Goal: Check status: Check status

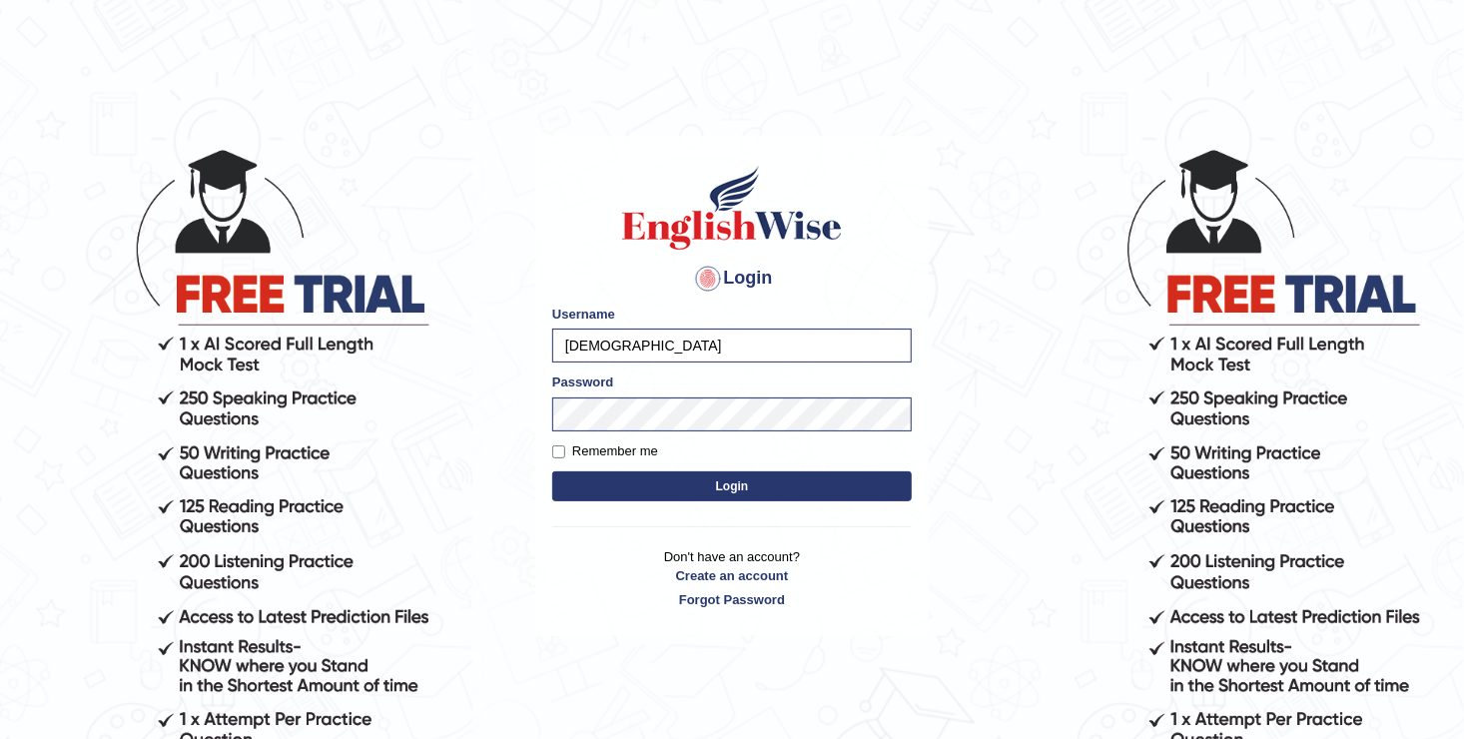
type input "[DEMOGRAPHIC_DATA]"
click at [580, 431] on form "Please fix the following errors: Username farishta Password Remember me Login" at bounding box center [731, 404] width 359 height 201
click at [552, 471] on button "Login" at bounding box center [731, 486] width 359 height 30
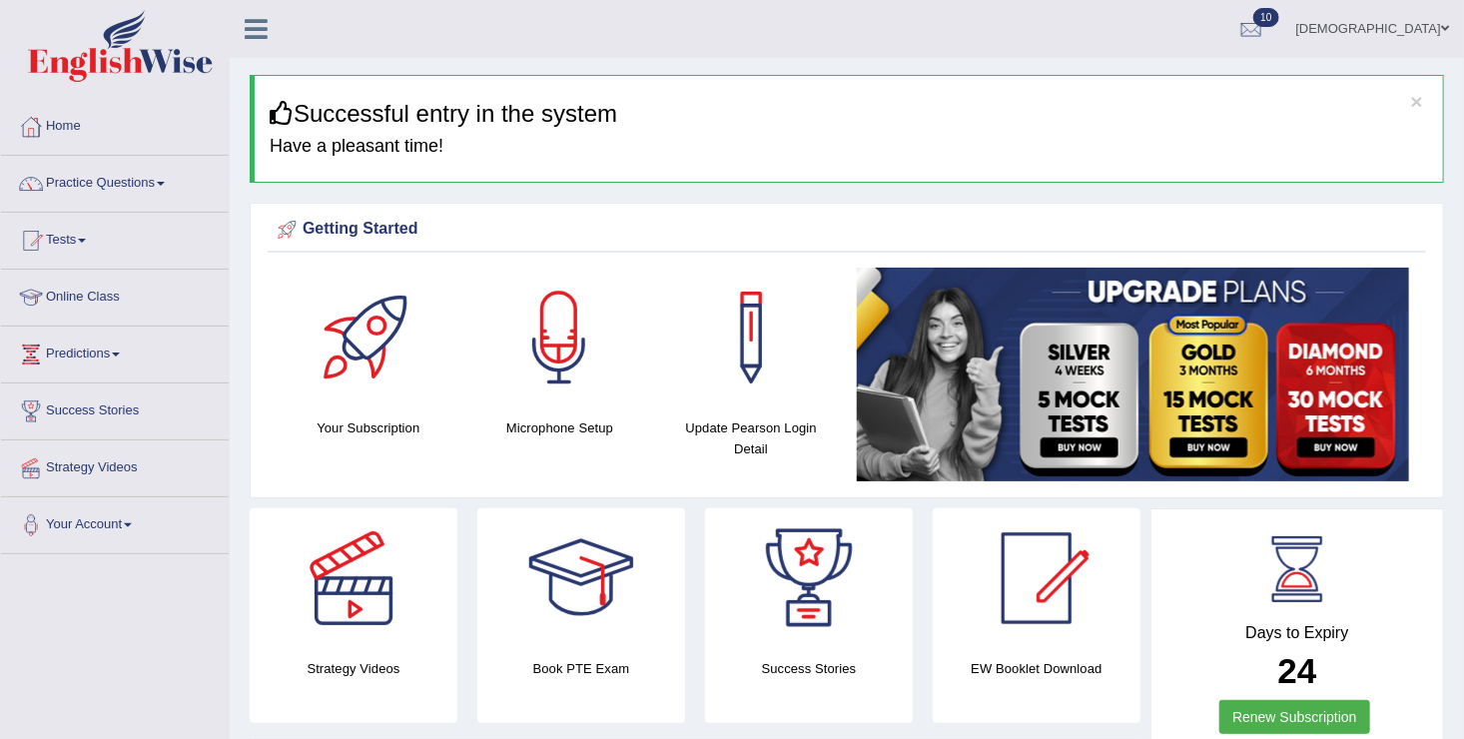
click at [86, 240] on span at bounding box center [82, 241] width 8 height 4
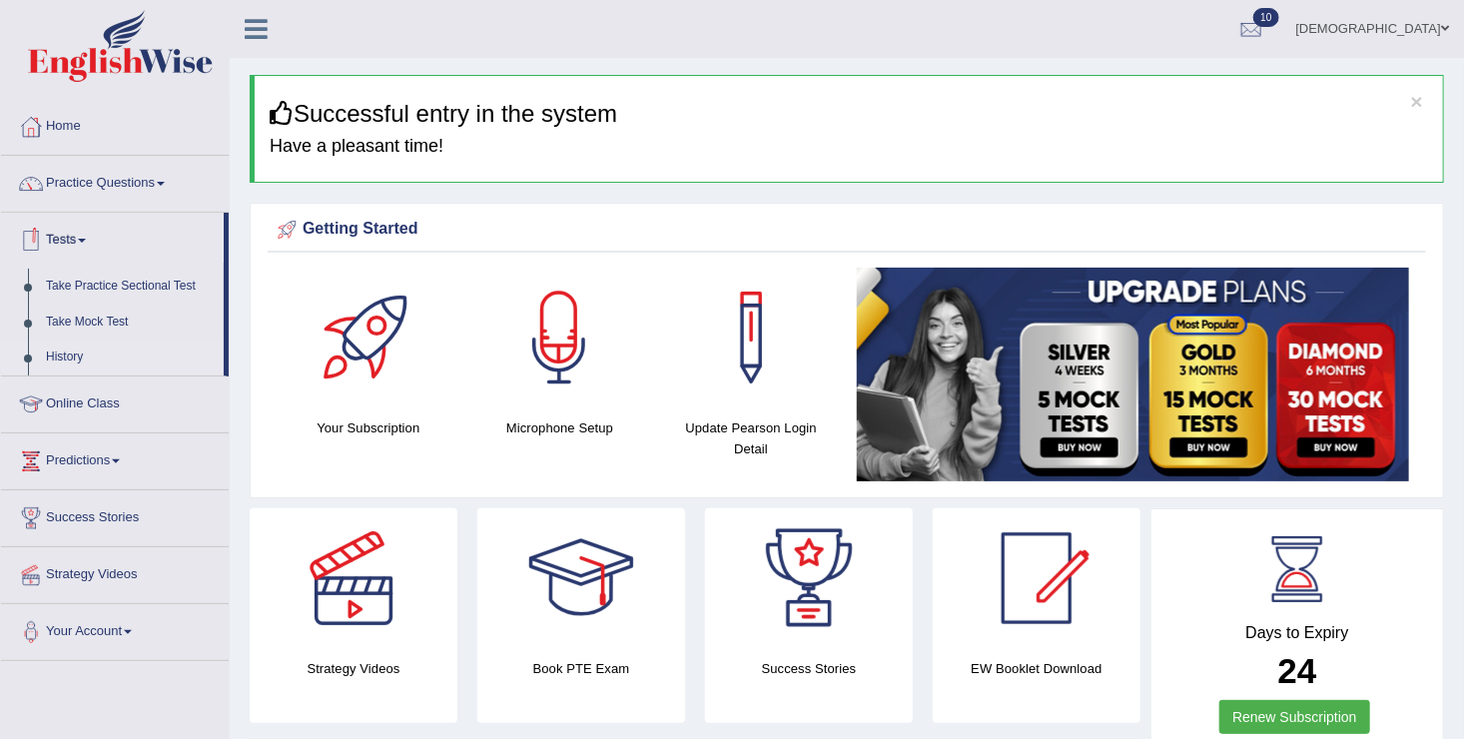
click at [69, 363] on link "History" at bounding box center [130, 357] width 187 height 36
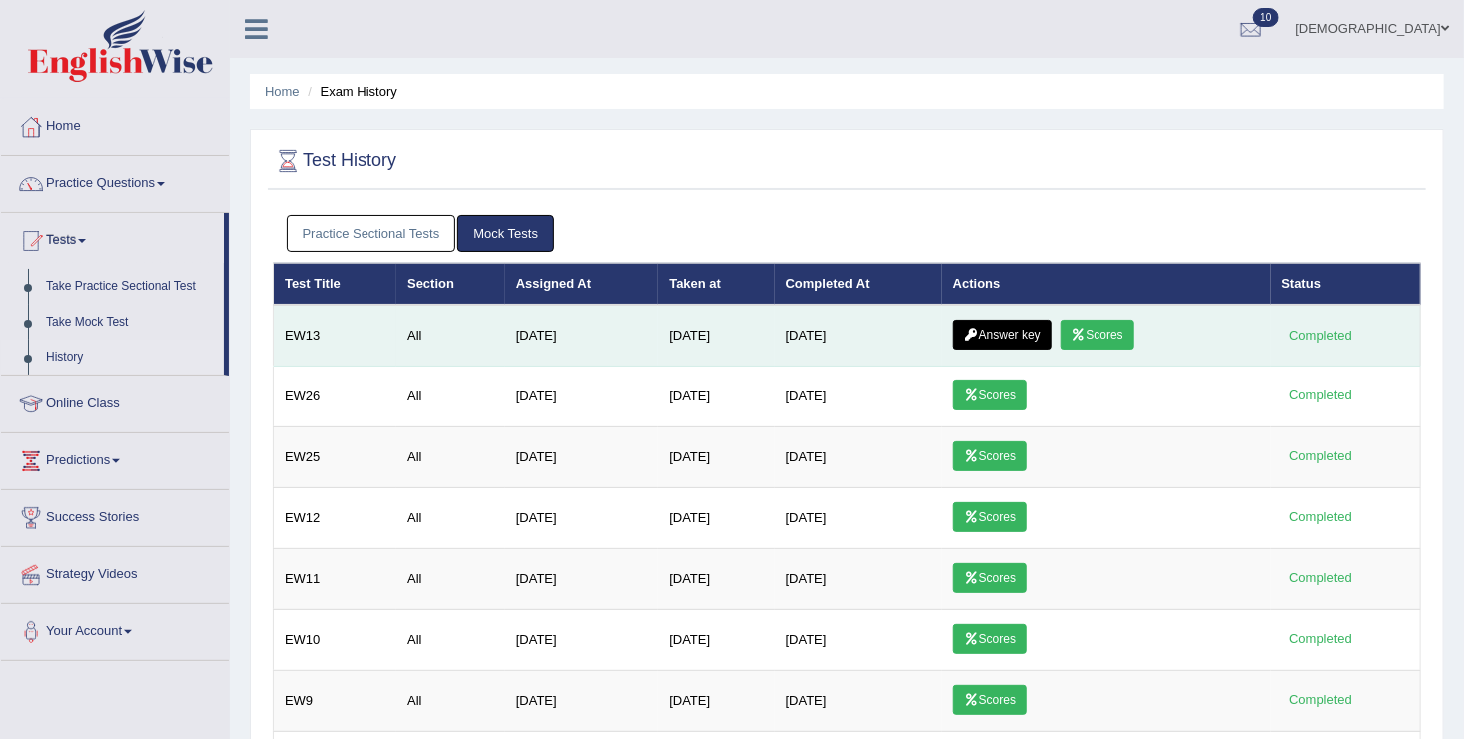
click at [1114, 339] on link "Scores" at bounding box center [1097, 334] width 74 height 30
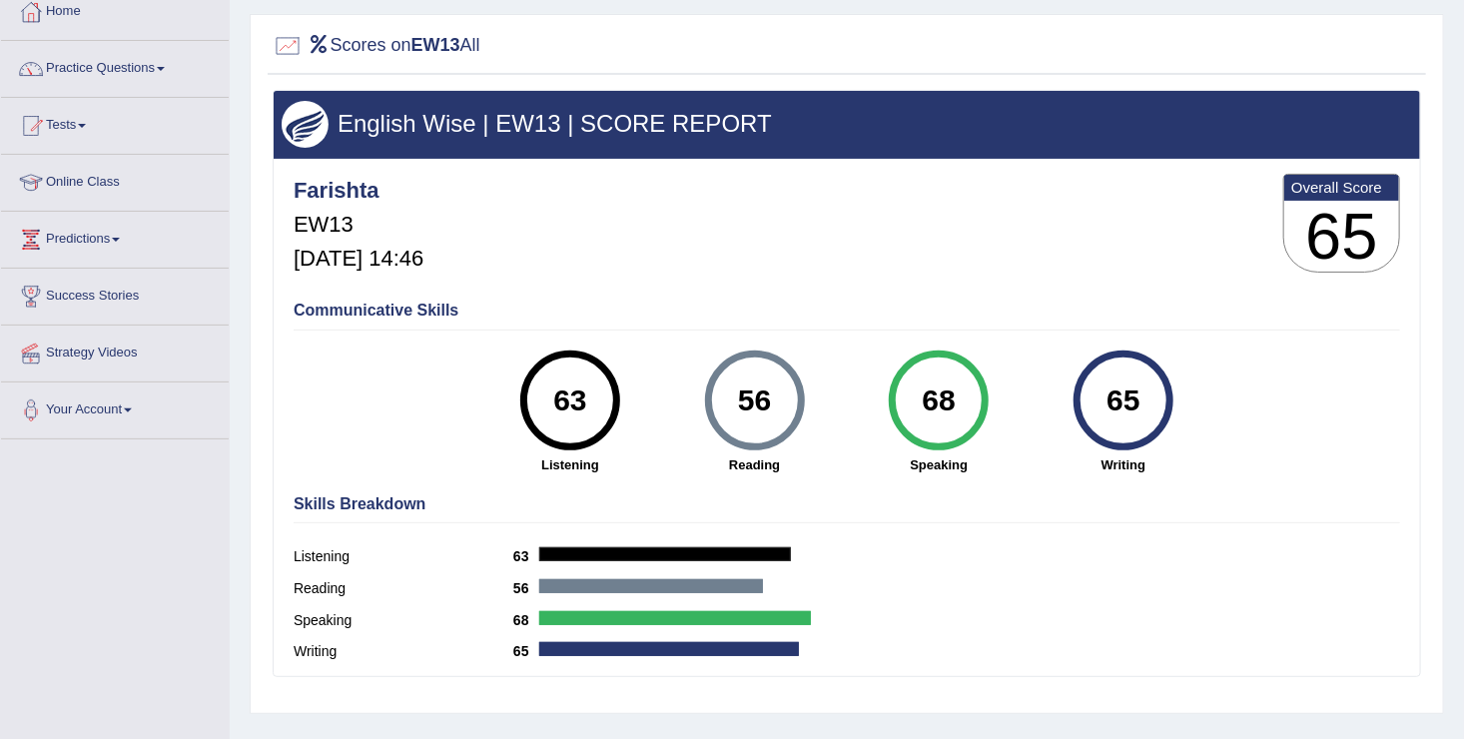
scroll to position [92, 0]
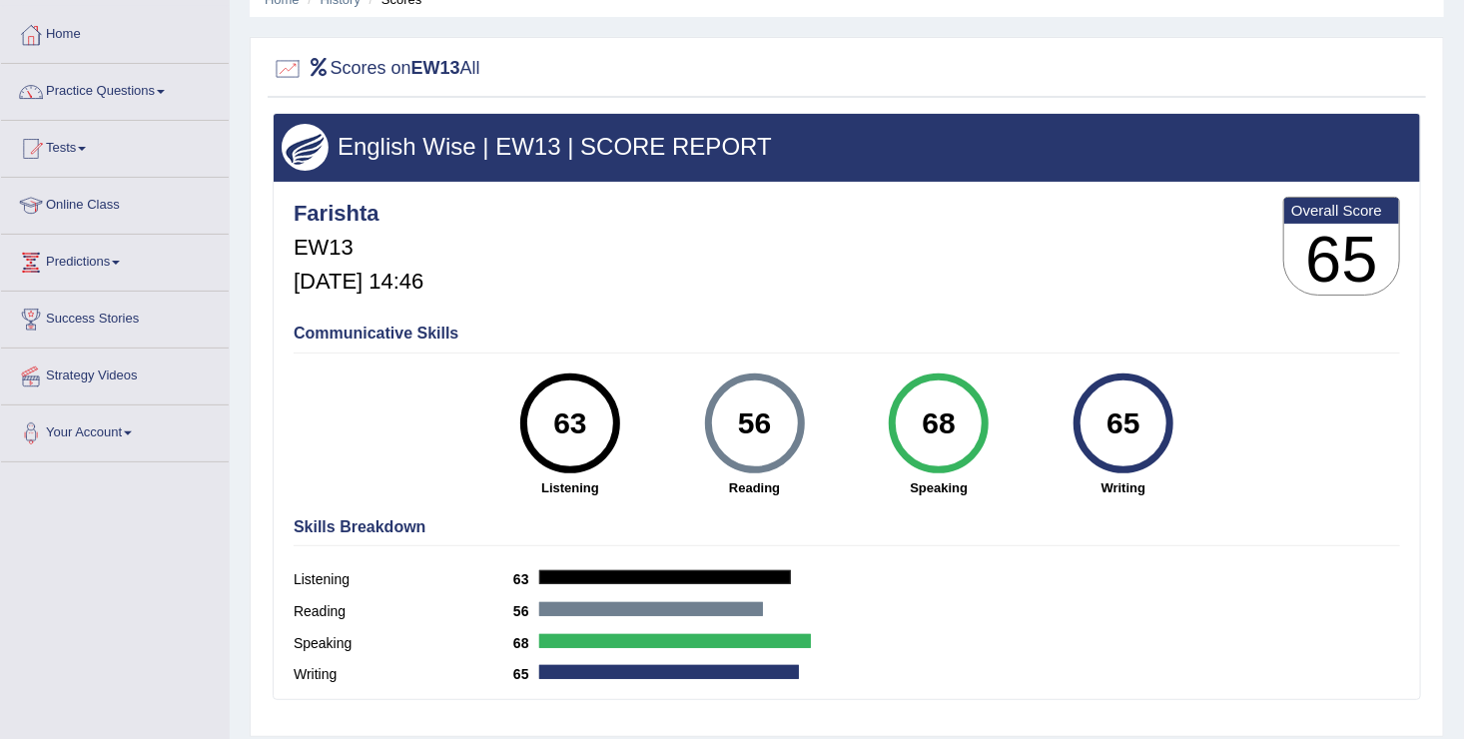
click at [70, 161] on link "Tests" at bounding box center [115, 146] width 228 height 50
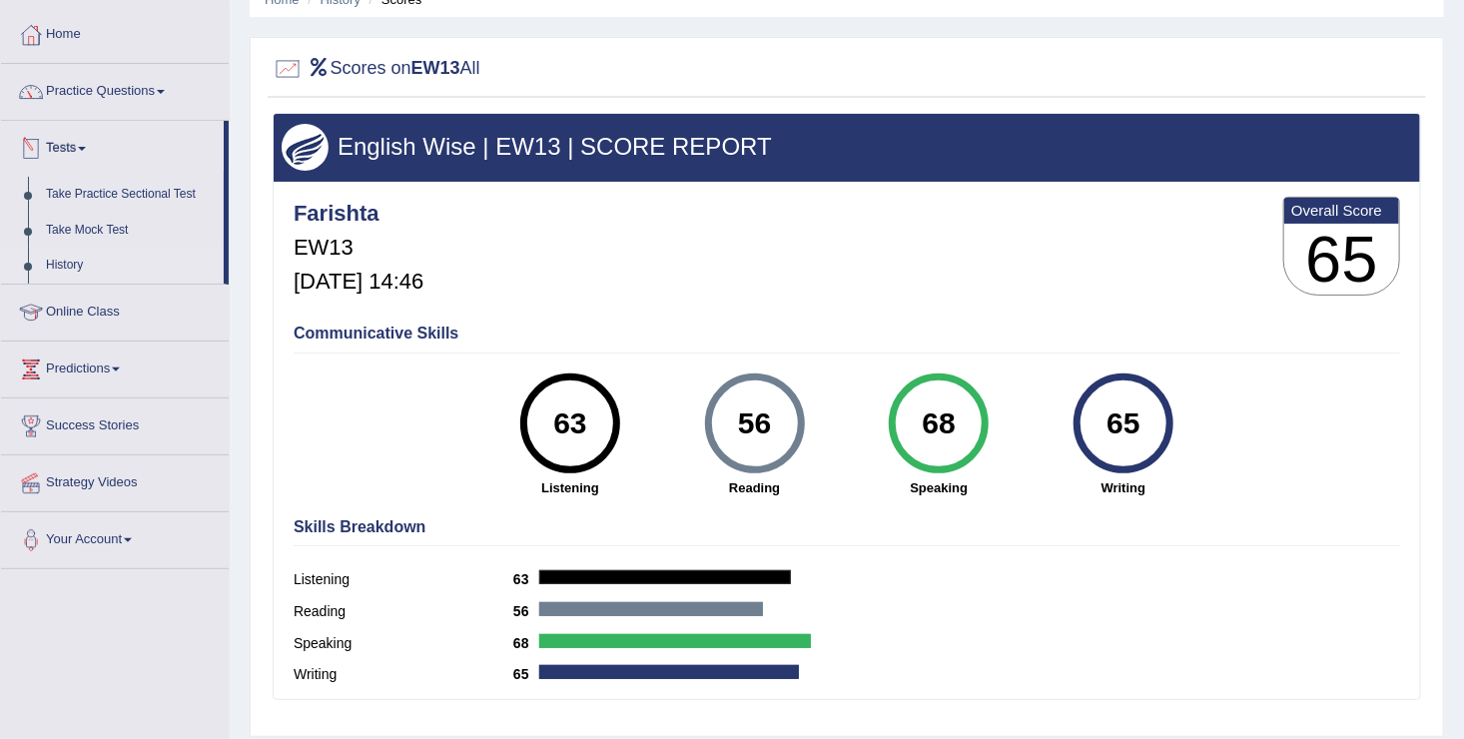
click at [71, 267] on link "History" at bounding box center [130, 266] width 187 height 36
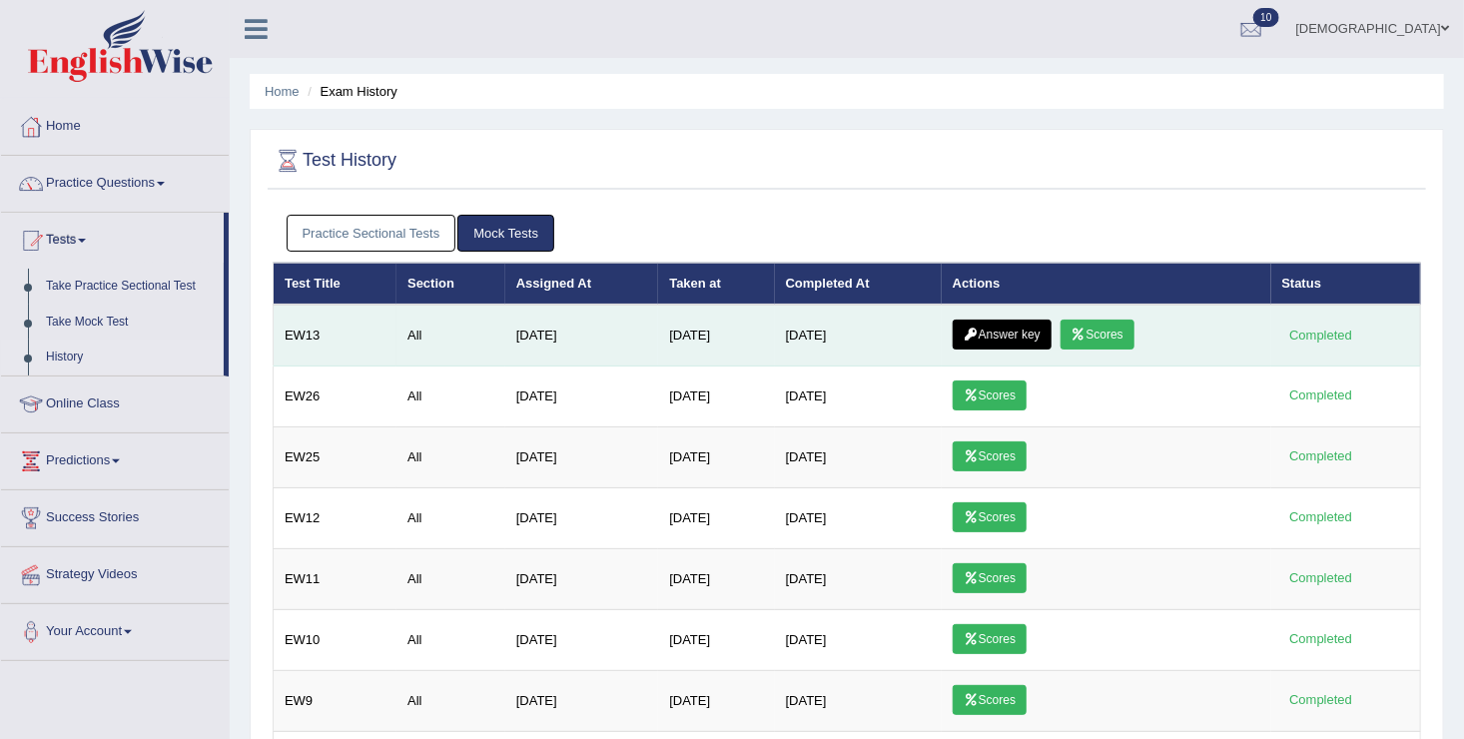
click at [978, 331] on icon at bounding box center [970, 334] width 15 height 12
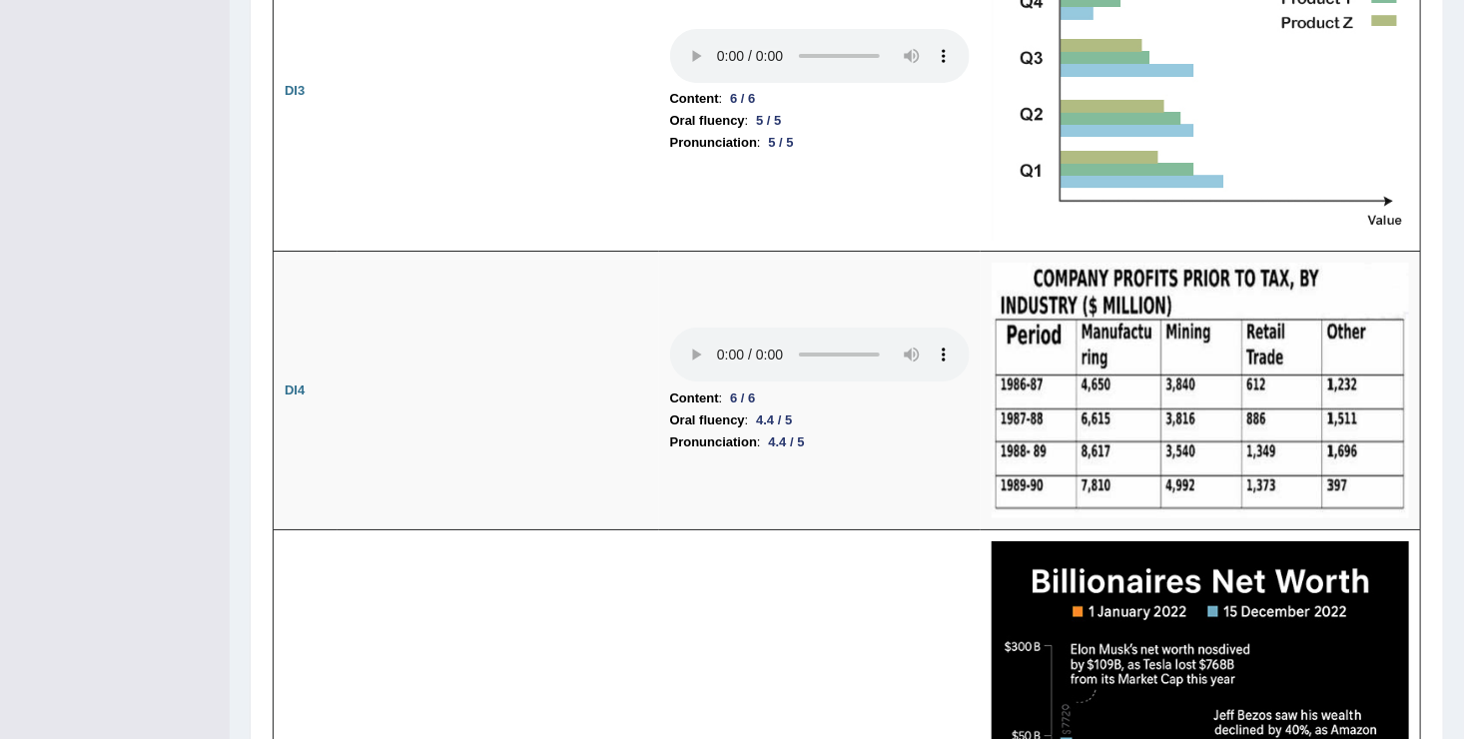
scroll to position [3405, 0]
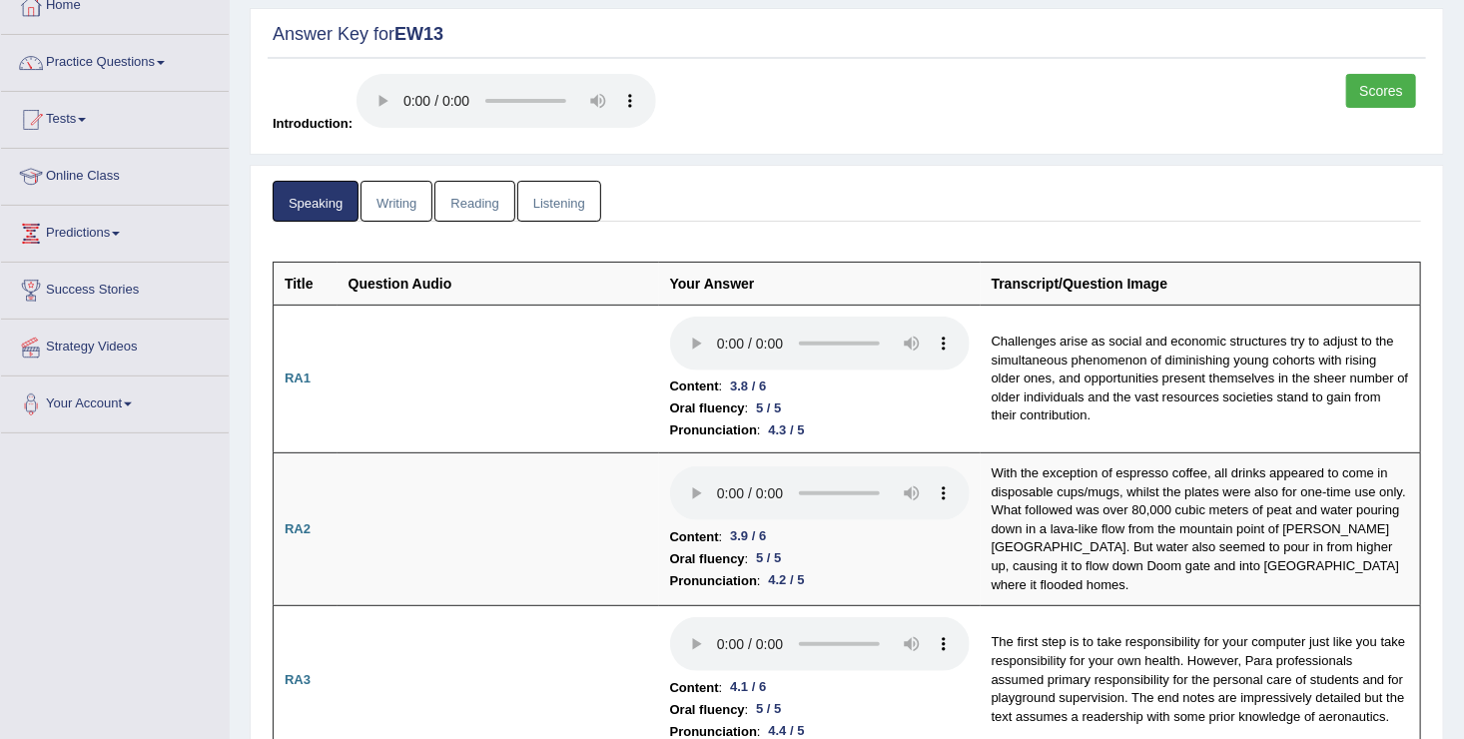
scroll to position [0, 0]
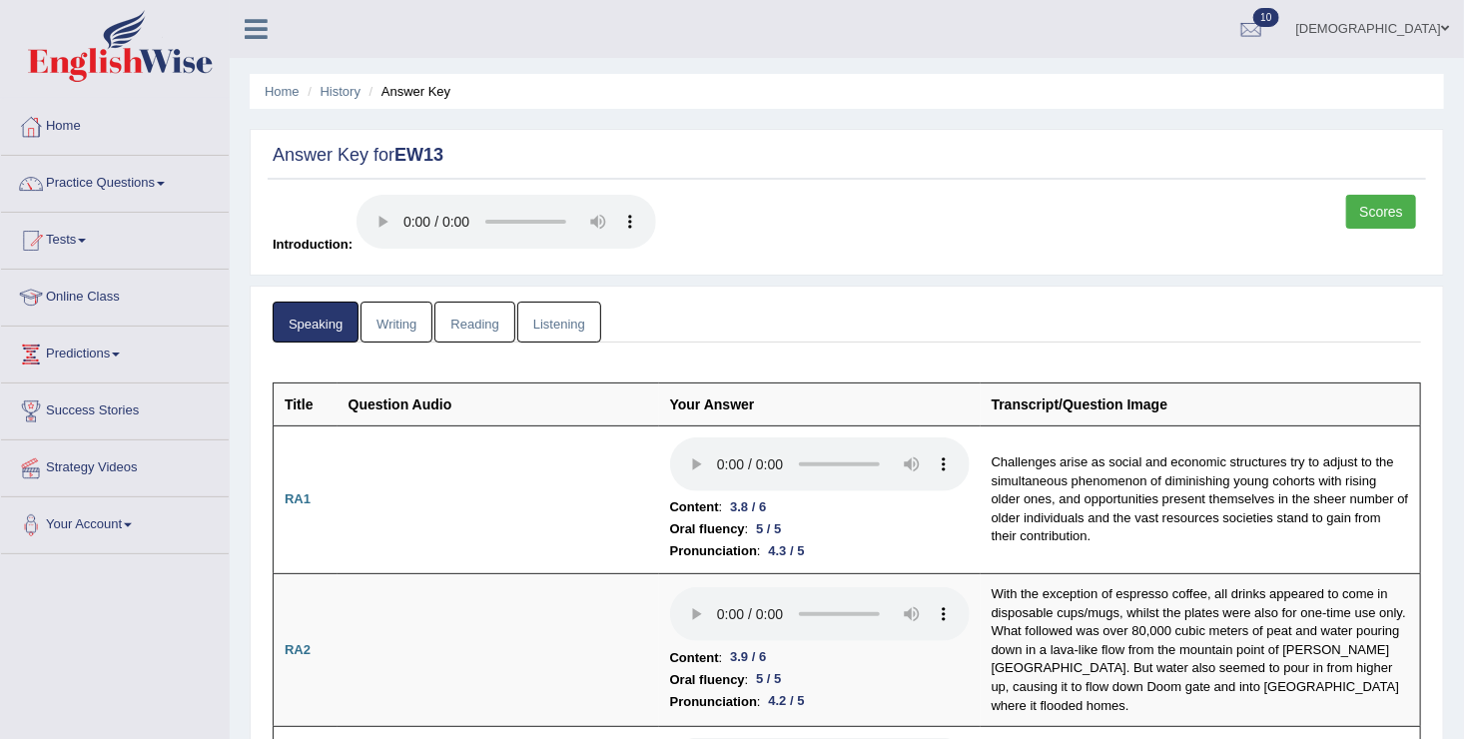
click at [391, 323] on link "Writing" at bounding box center [396, 321] width 72 height 41
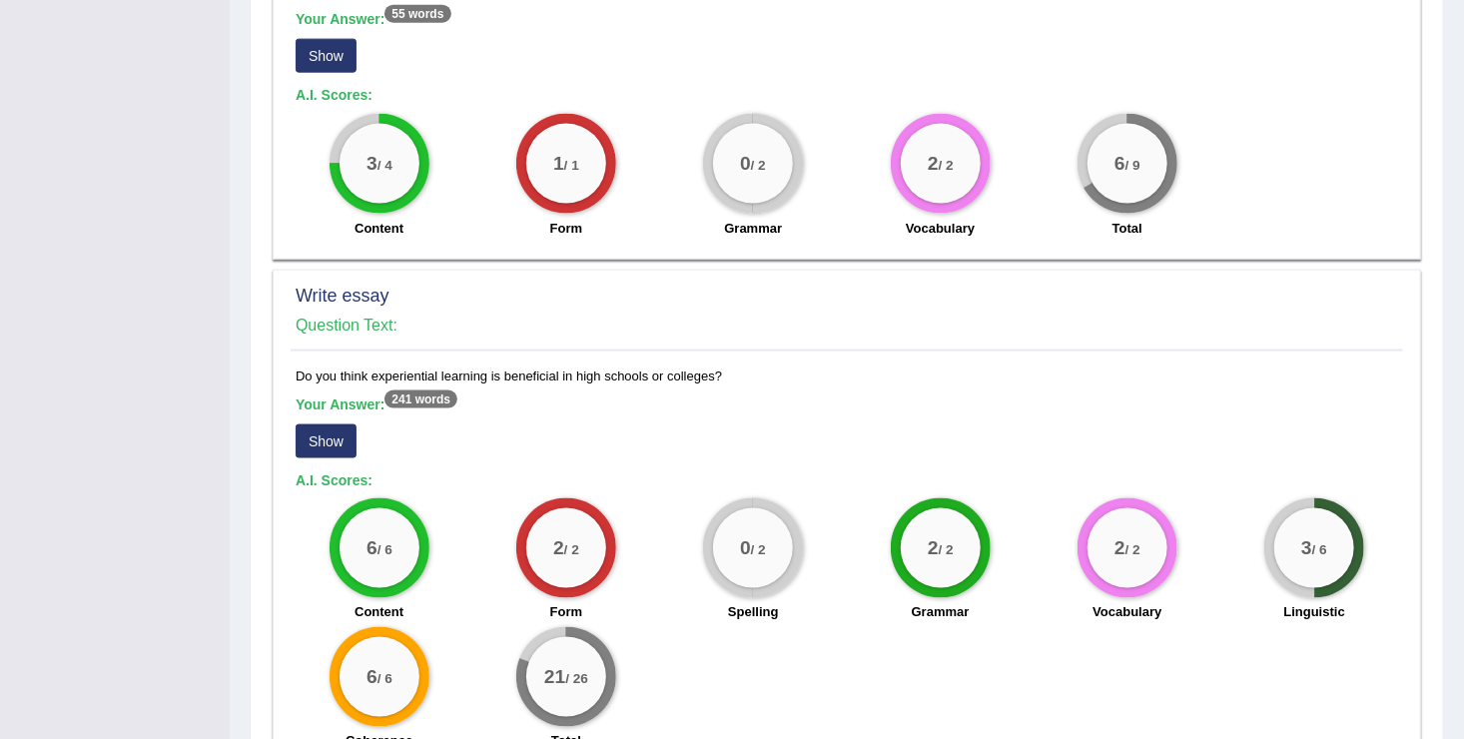
scroll to position [1386, 0]
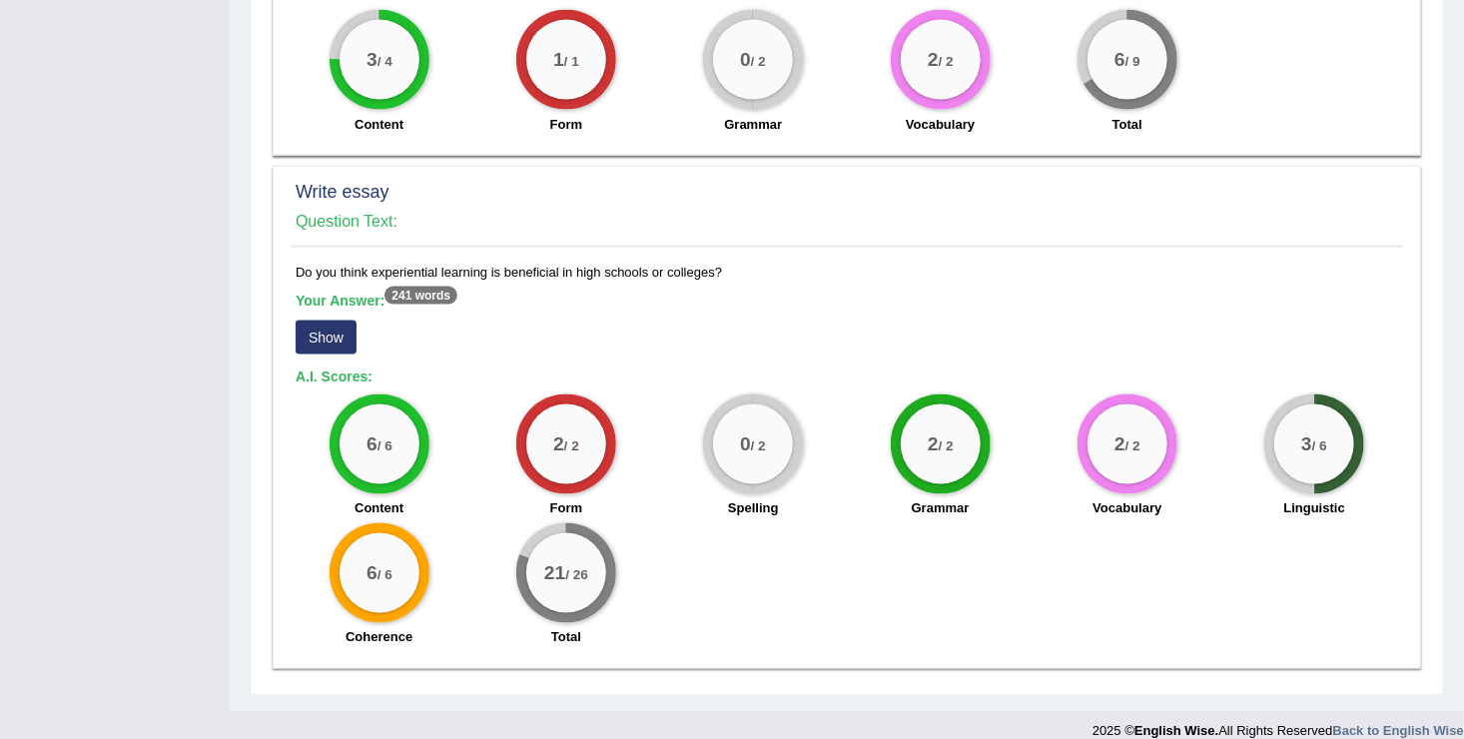
click at [324, 320] on button "Show" at bounding box center [326, 337] width 61 height 34
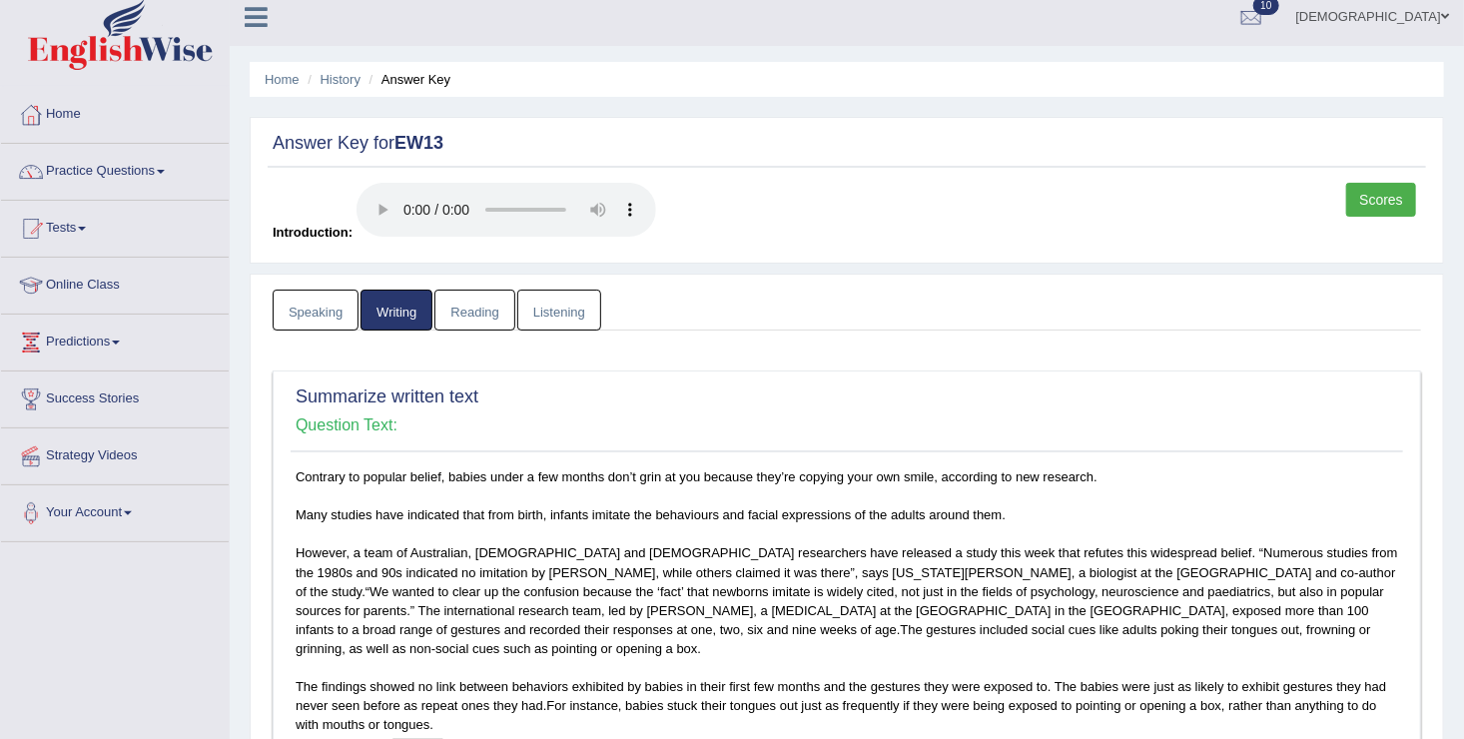
scroll to position [0, 0]
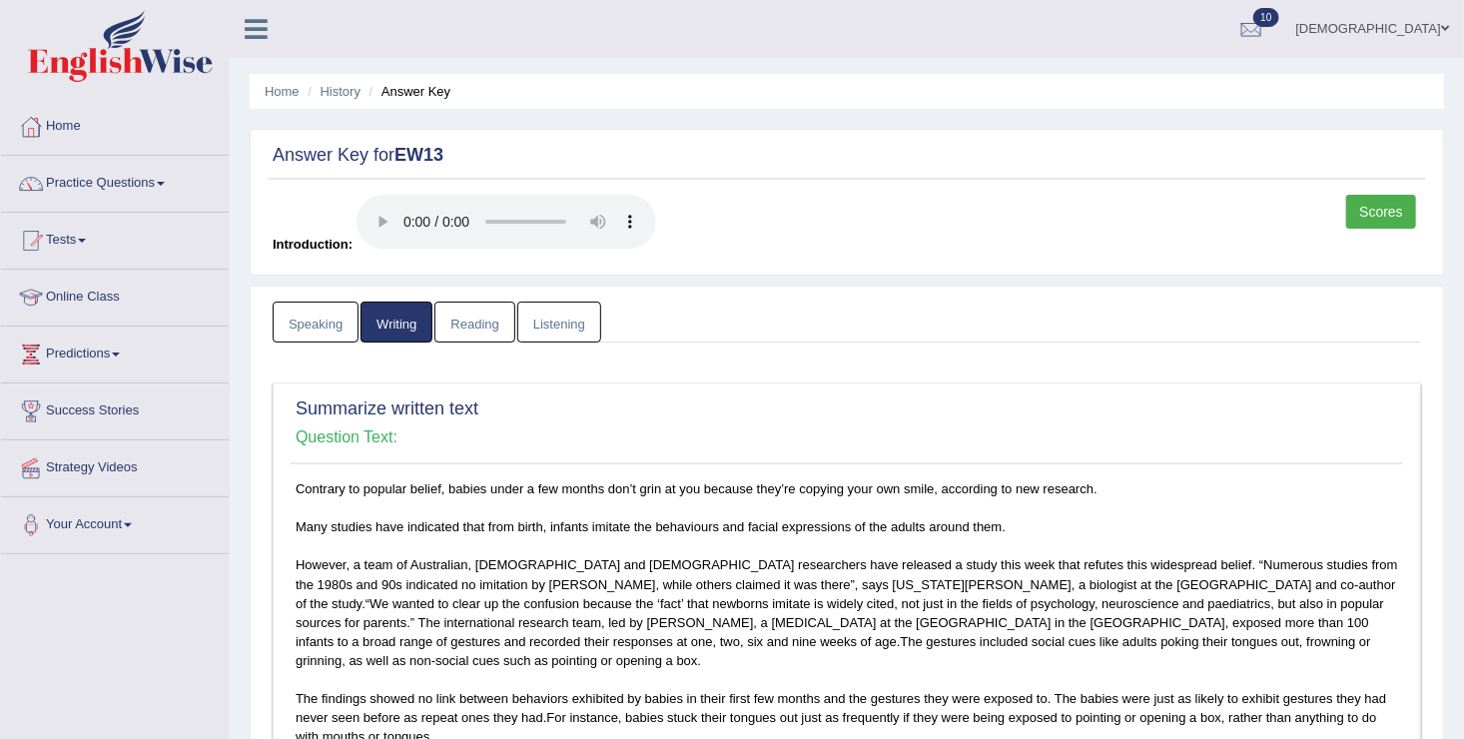
click at [474, 316] on link "Reading" at bounding box center [474, 321] width 80 height 41
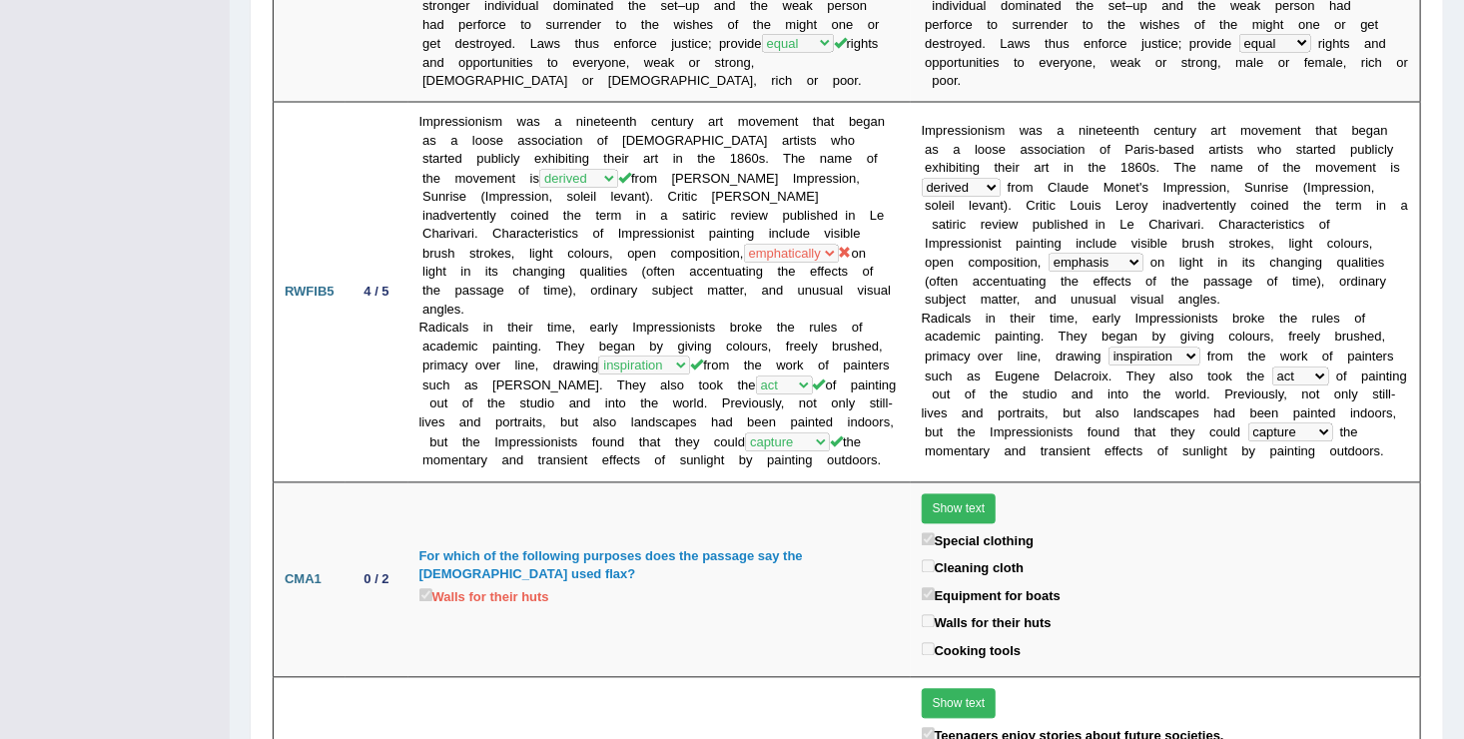
scroll to position [1737, 0]
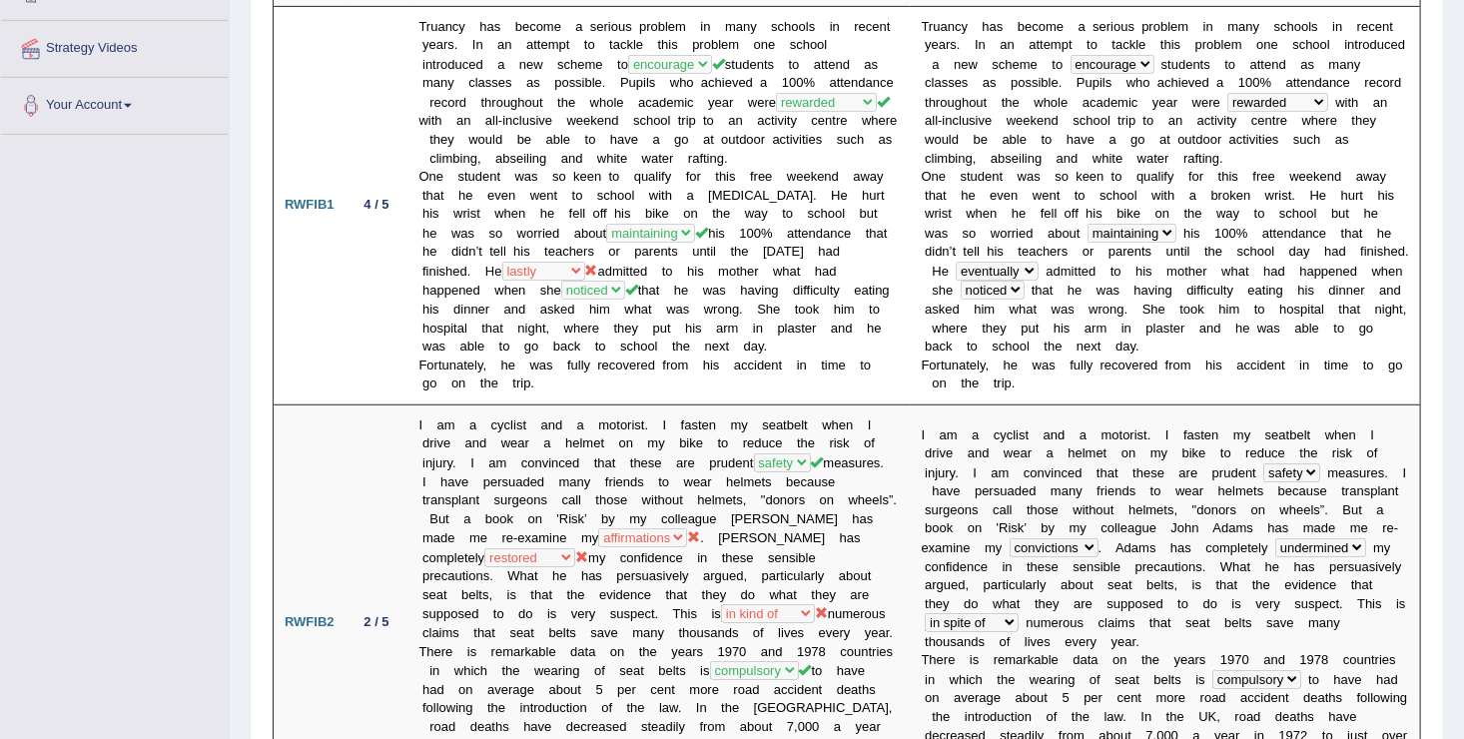
scroll to position [0, 0]
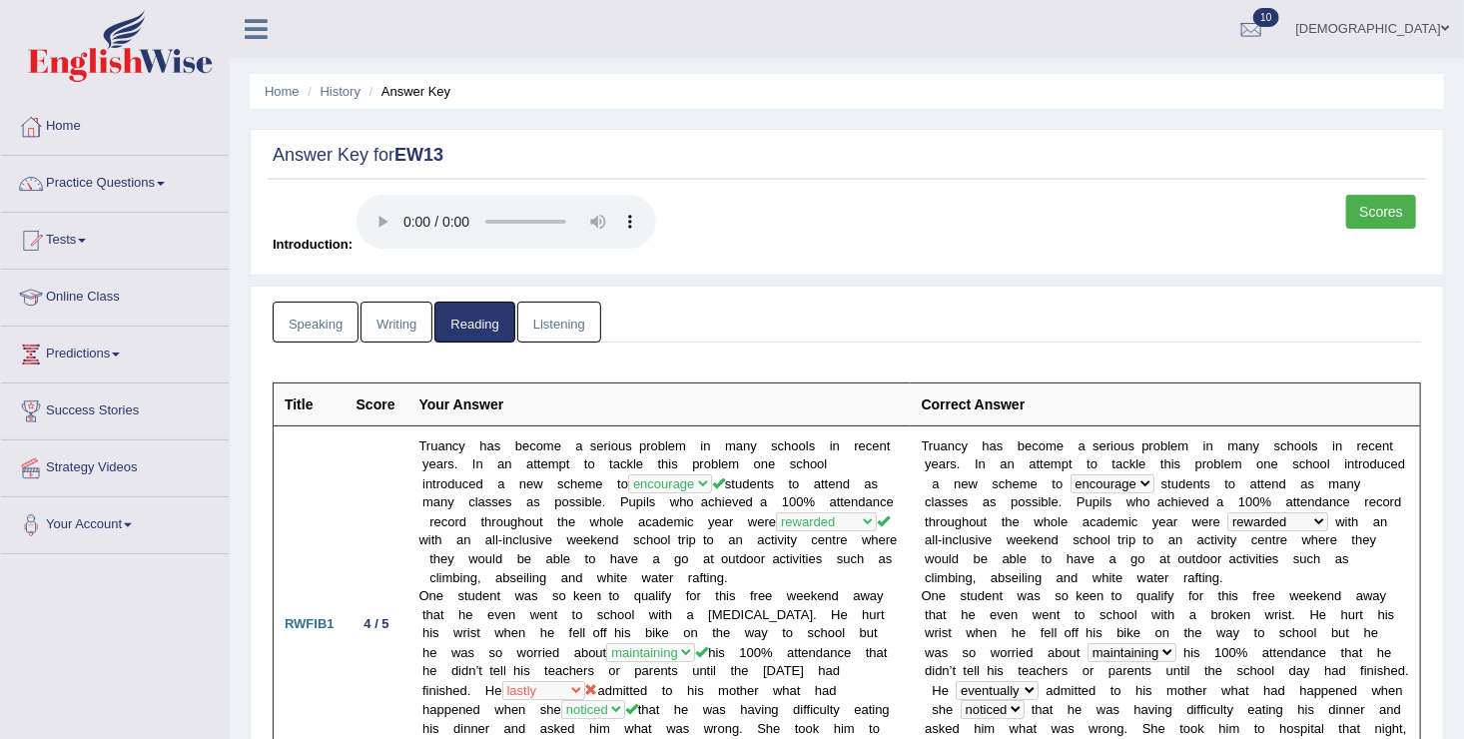
click at [555, 319] on link "Listening" at bounding box center [559, 321] width 84 height 41
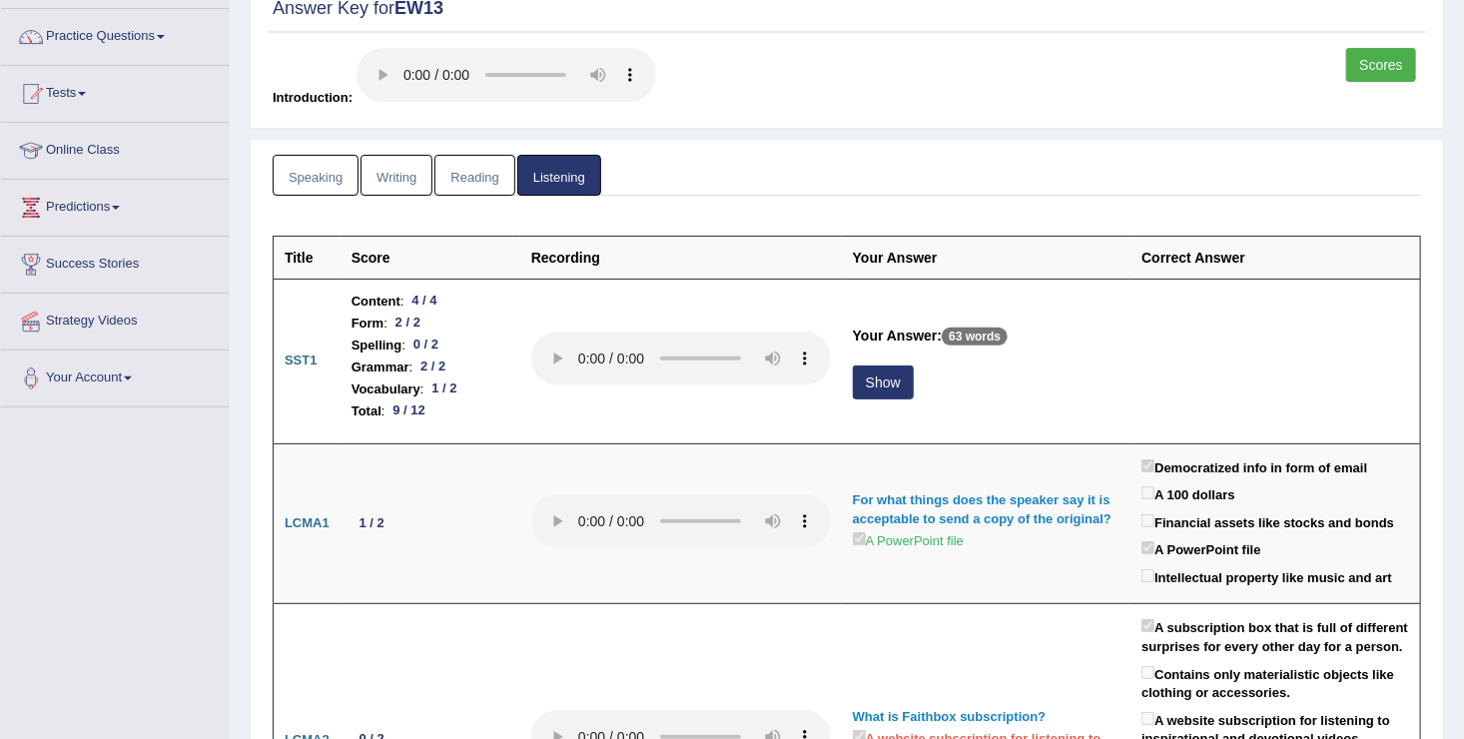
scroll to position [152, 0]
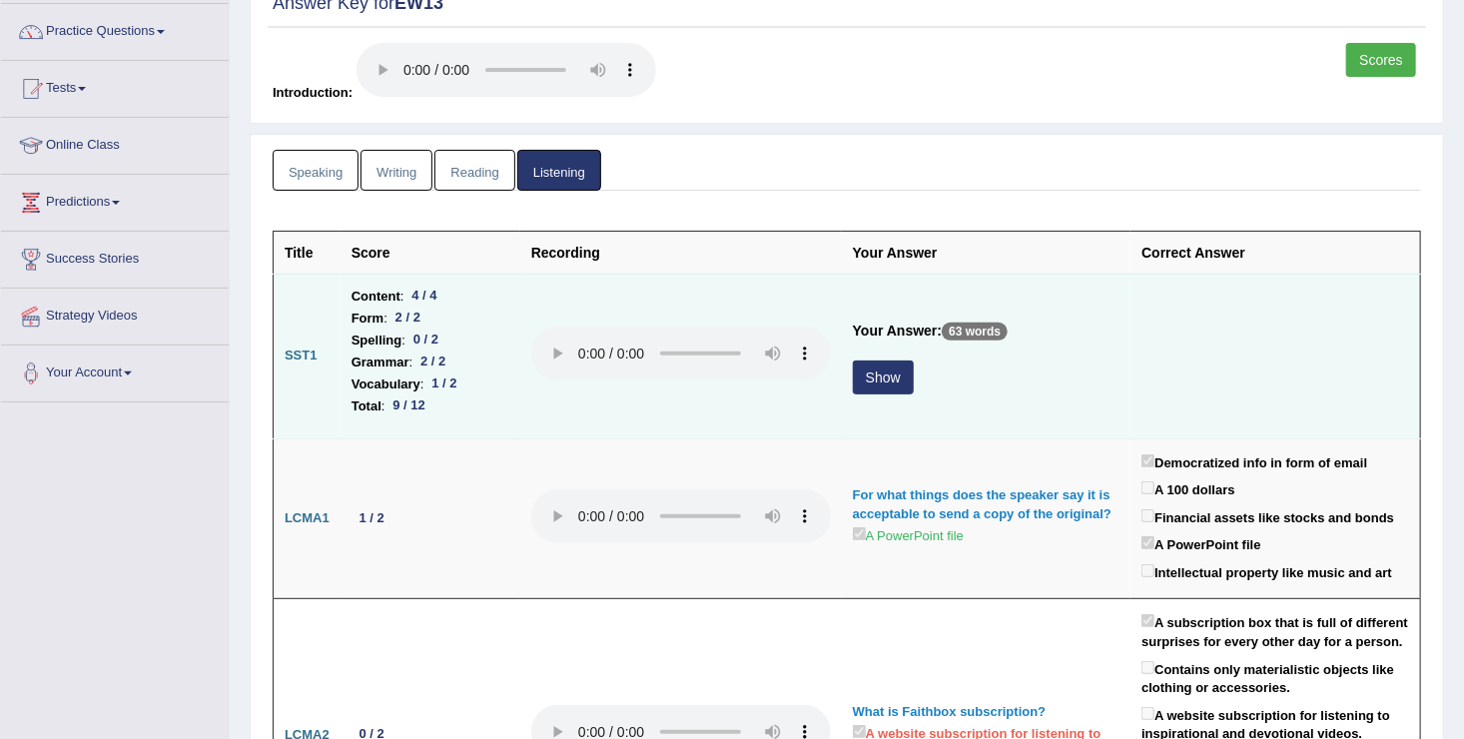
click at [877, 379] on button "Show" at bounding box center [883, 377] width 61 height 34
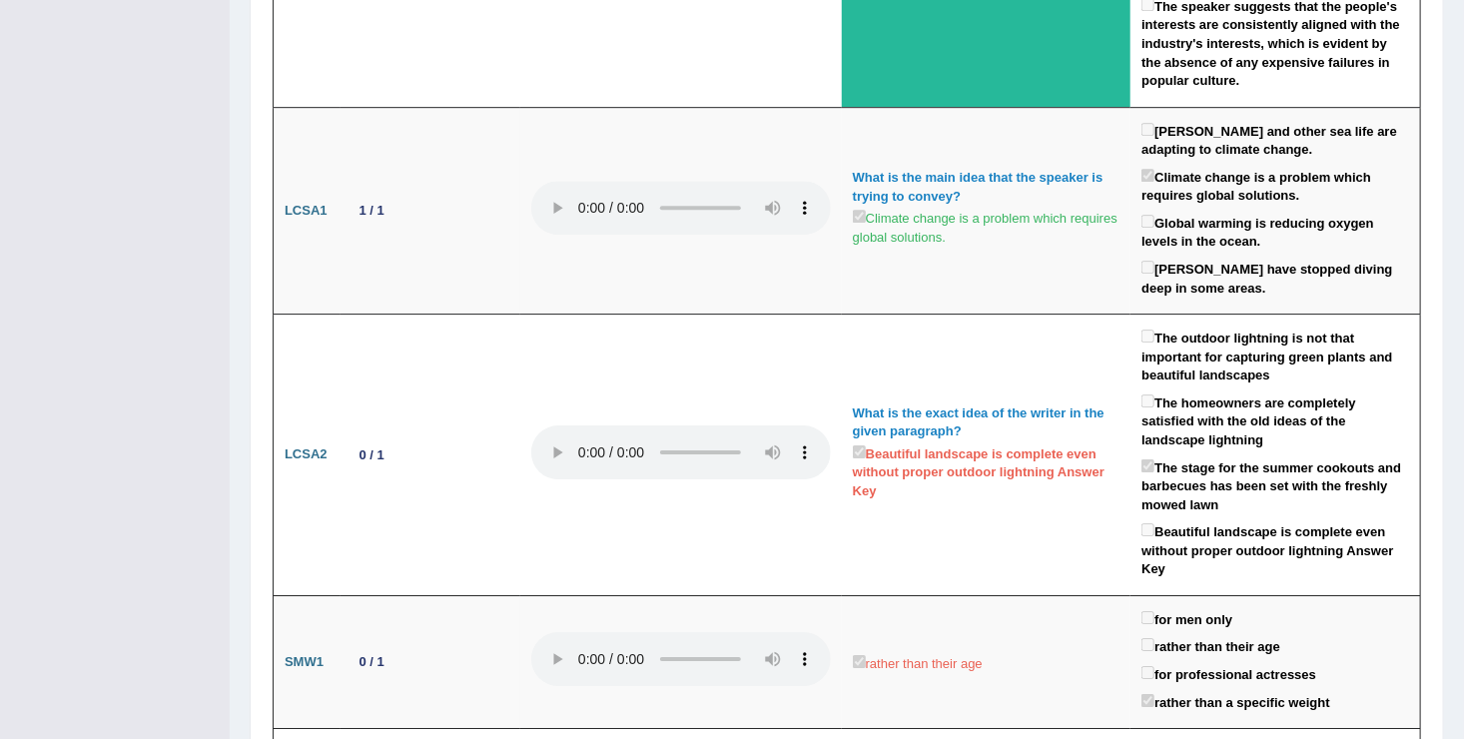
scroll to position [2979, 0]
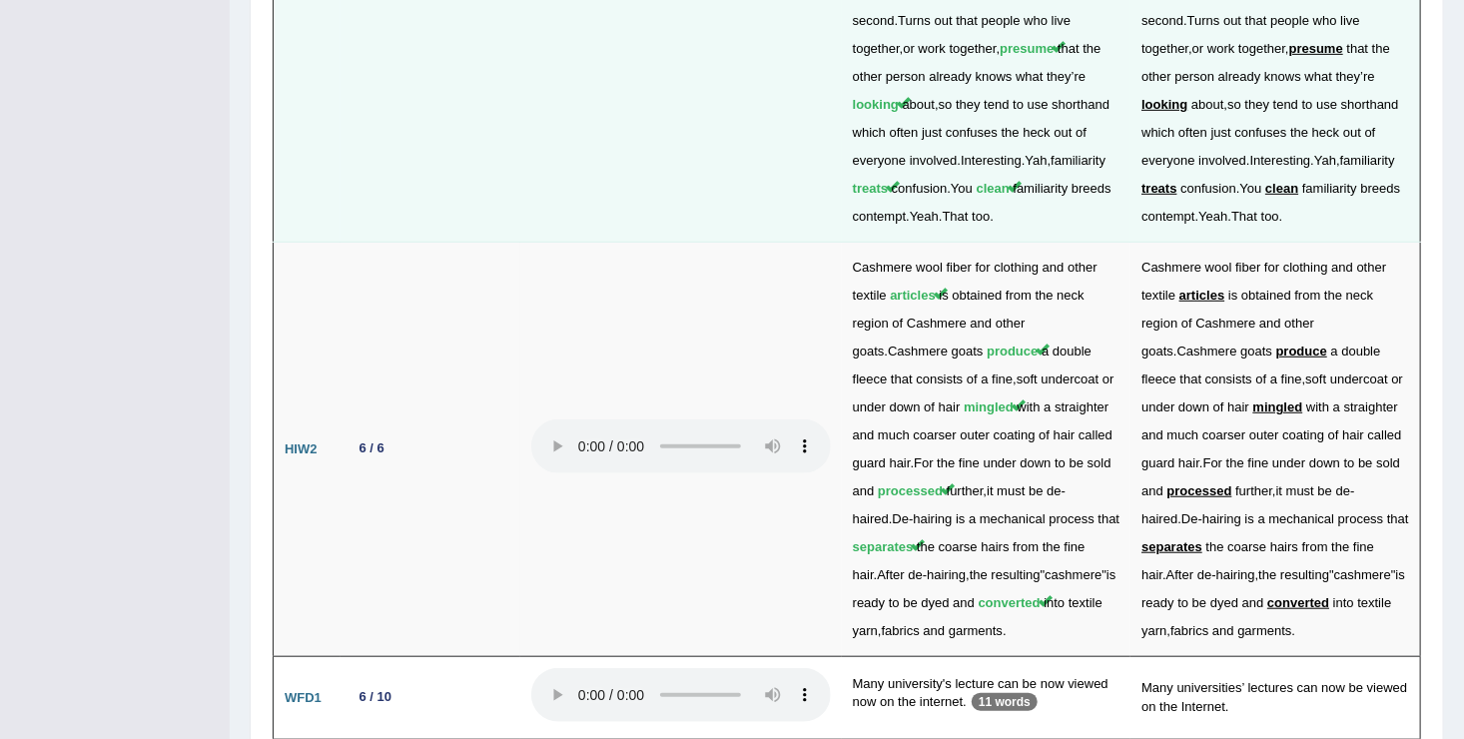
scroll to position [4198, 0]
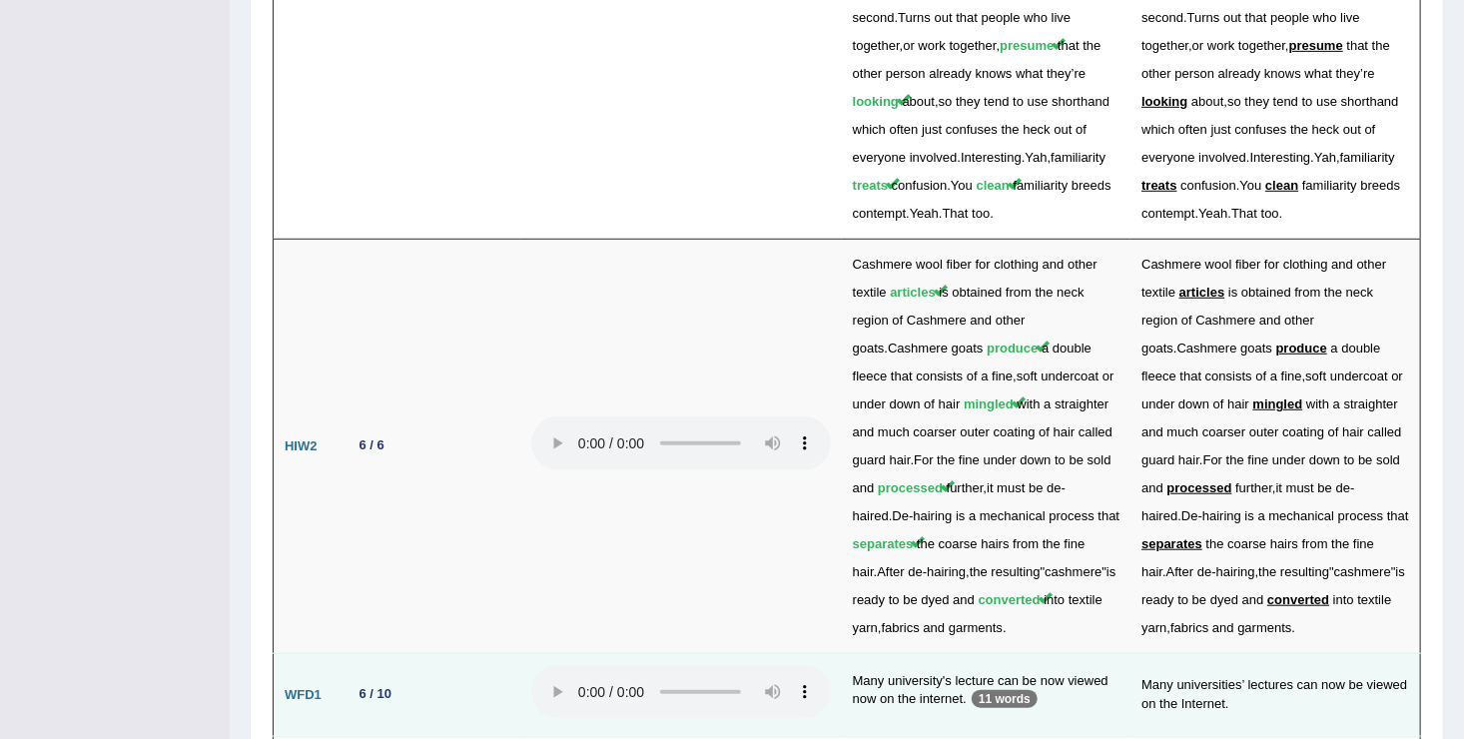
click at [906, 654] on td "Many university's lecture can be now viewed now on the internet. 11 words" at bounding box center [987, 695] width 290 height 83
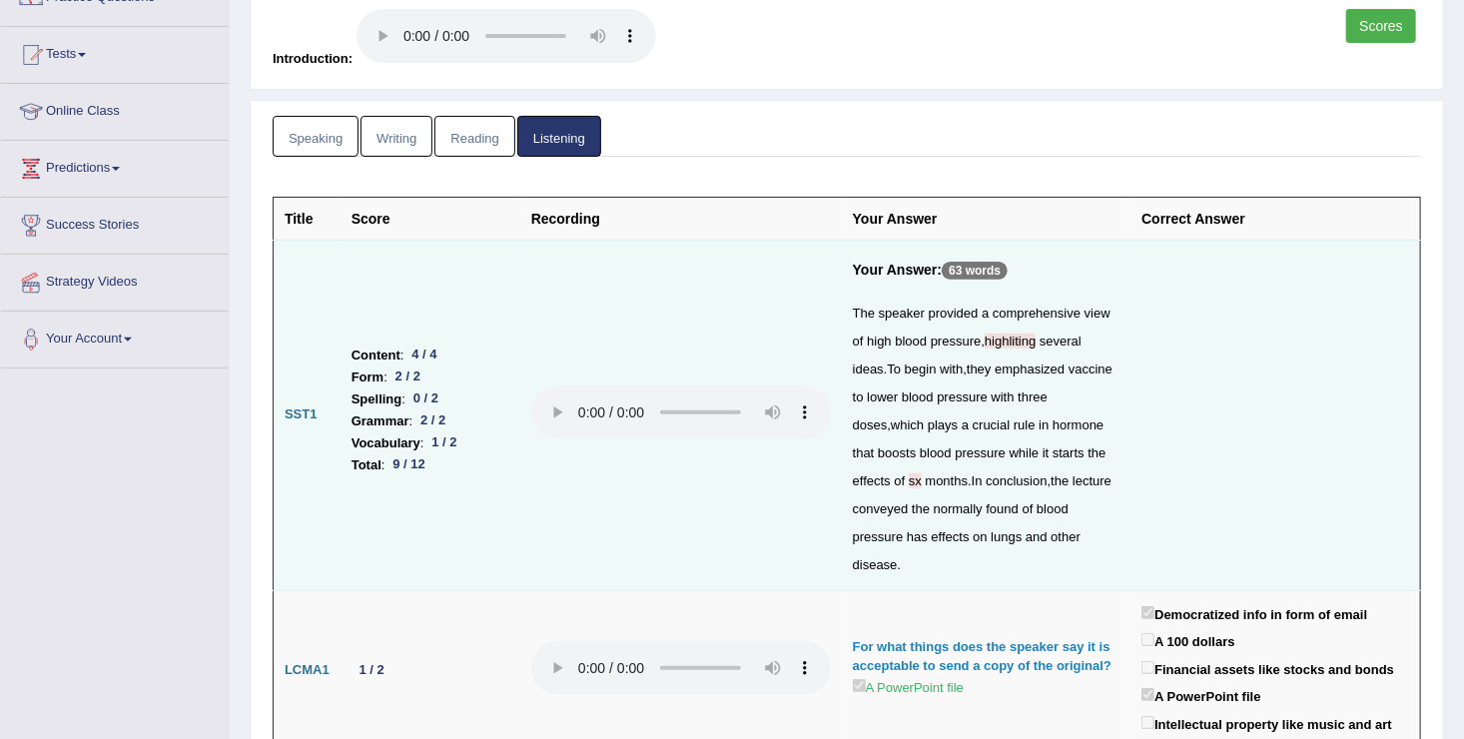
scroll to position [0, 0]
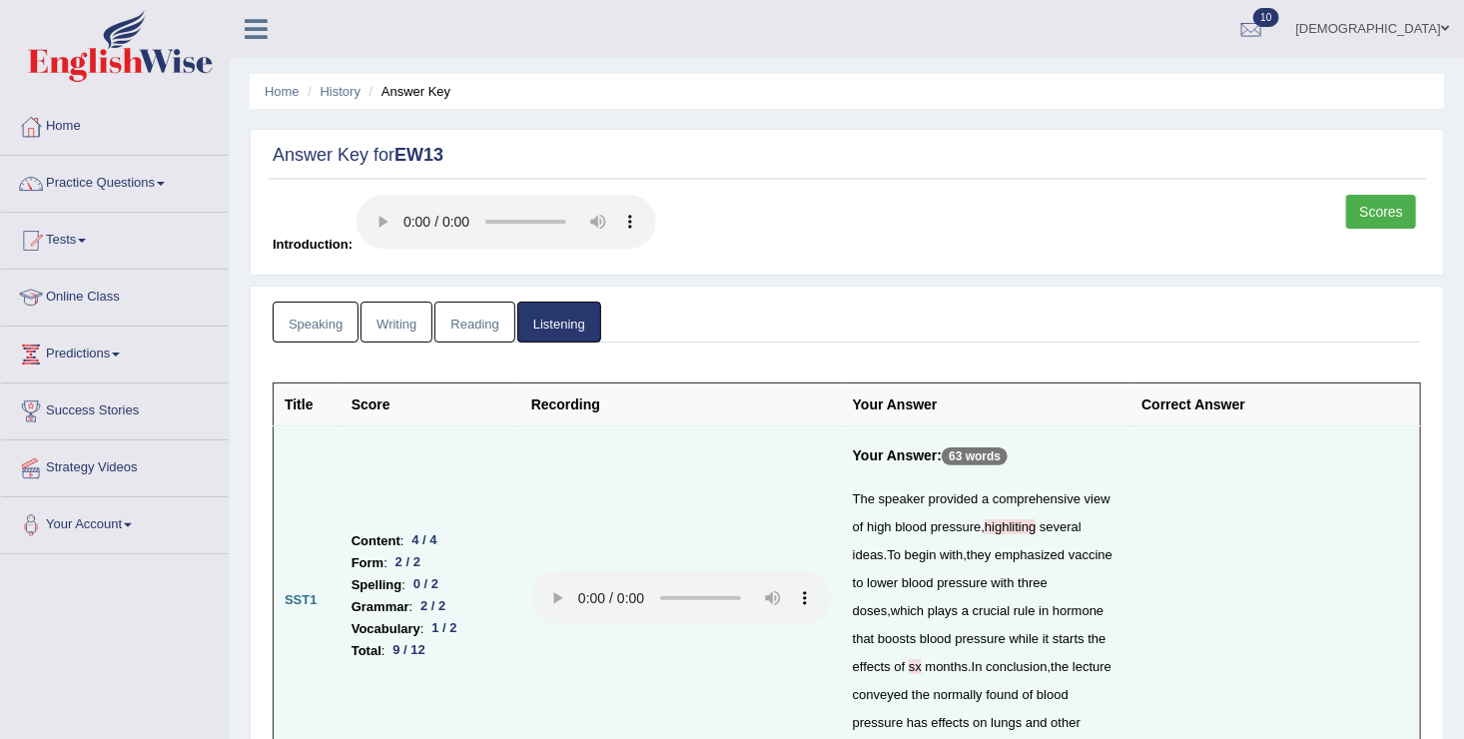
click at [1394, 217] on link "Scores" at bounding box center [1381, 212] width 70 height 34
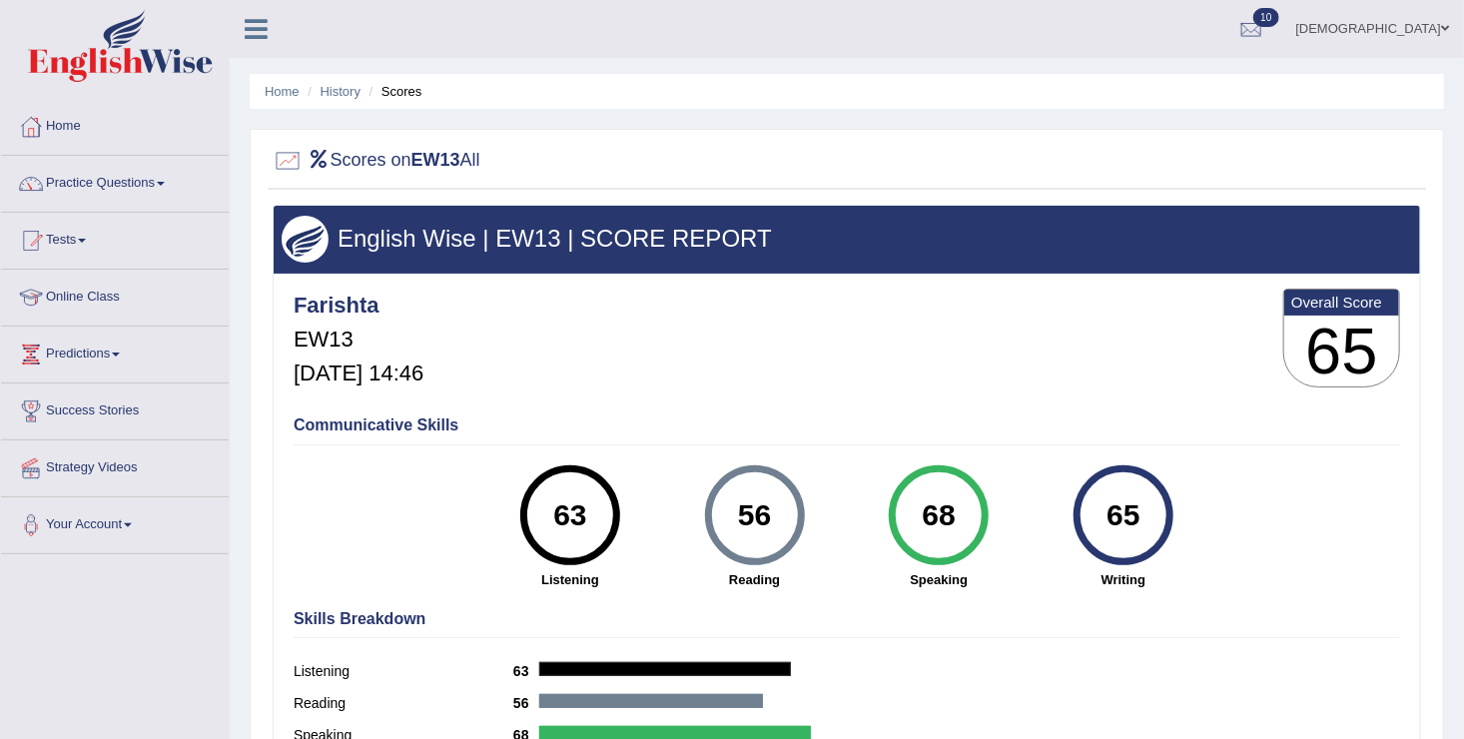
click at [71, 115] on link "Home" at bounding box center [115, 124] width 228 height 50
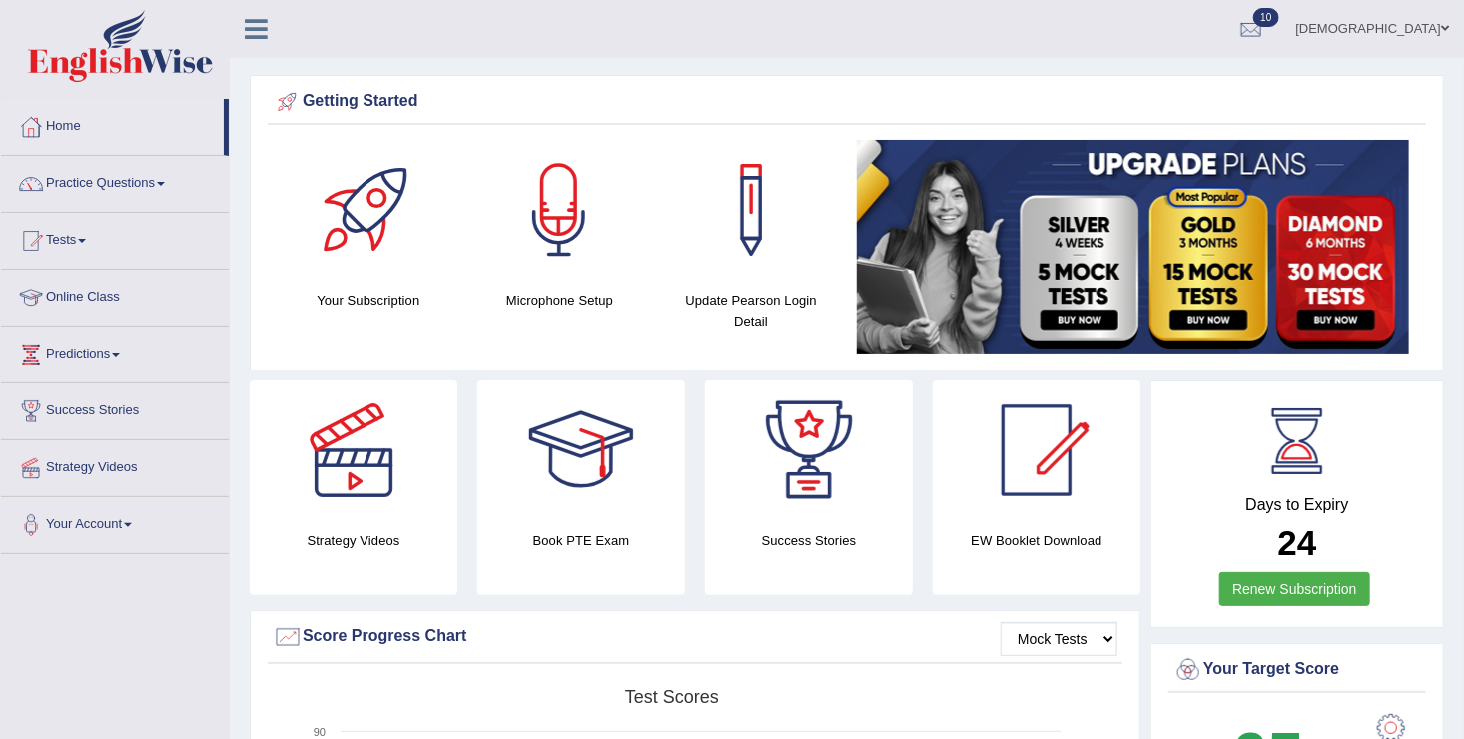
click at [1266, 18] on div at bounding box center [1251, 30] width 30 height 30
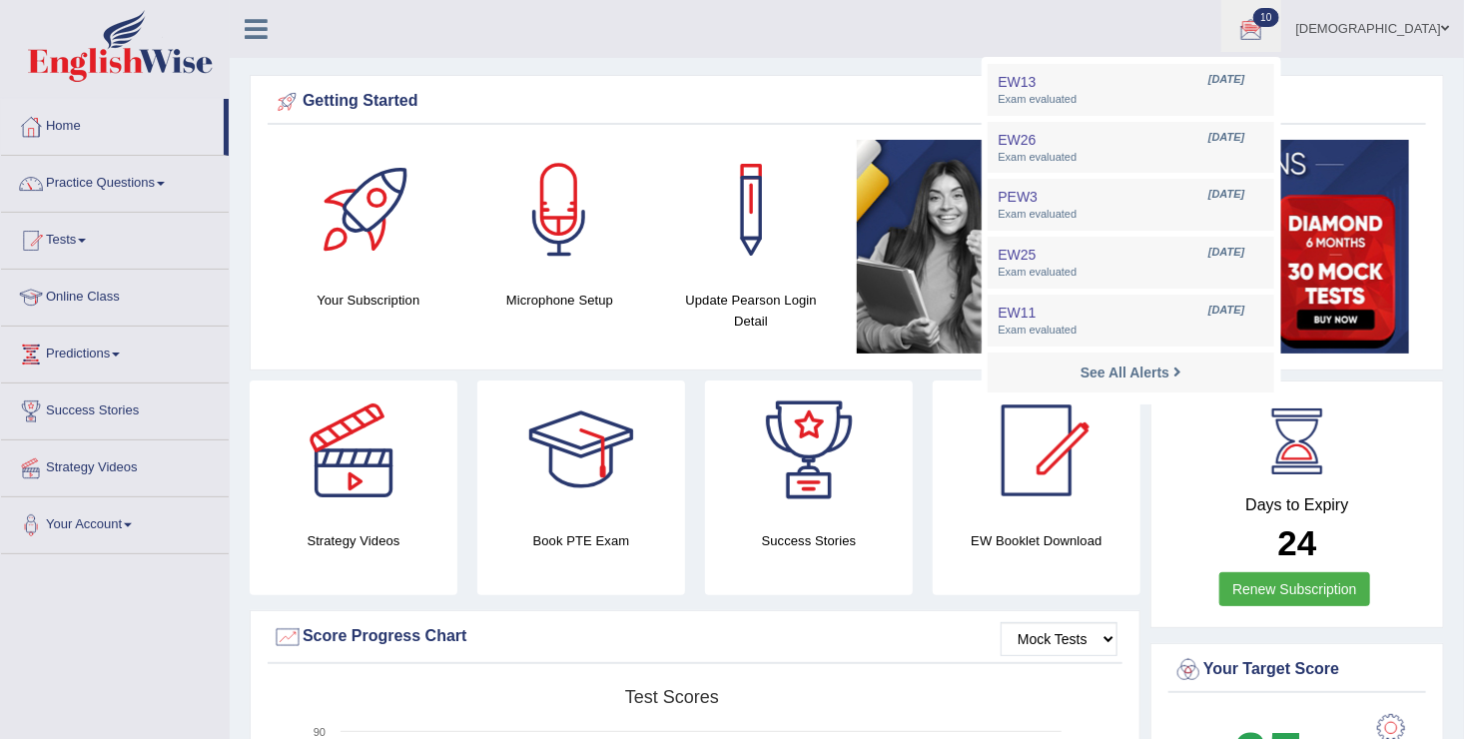
click at [1414, 477] on div "Days to Expiry 24 Renew Subscription" at bounding box center [1297, 506] width 258 height 221
